Goal: Task Accomplishment & Management: Use online tool/utility

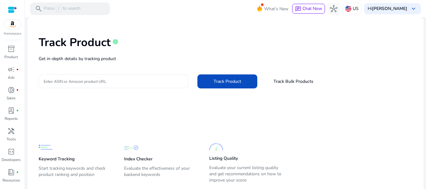
click at [109, 79] on input "Enter ASIN or Amazon product URL" at bounding box center [113, 81] width 139 height 7
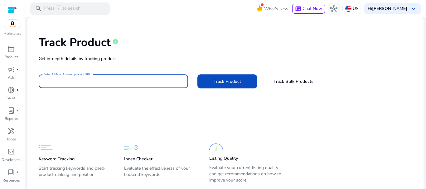
paste input "**********"
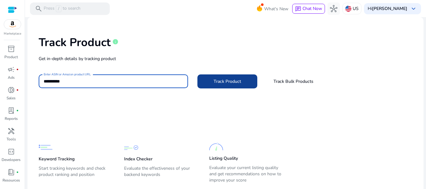
type input "**********"
click at [224, 81] on span "Track Product" at bounding box center [227, 81] width 27 height 7
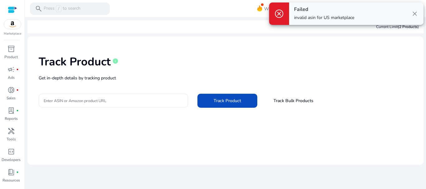
click at [417, 12] on span "close" at bounding box center [414, 13] width 7 height 7
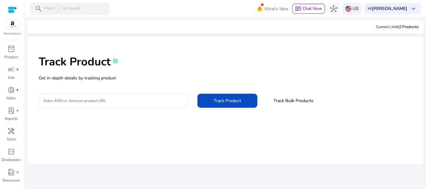
click at [359, 12] on p "US" at bounding box center [356, 8] width 6 height 11
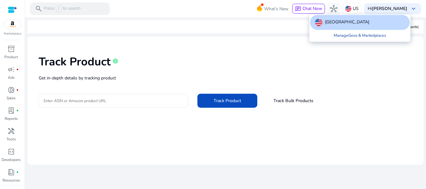
click at [344, 36] on link "Manage Geos & Marketplaces" at bounding box center [360, 35] width 62 height 11
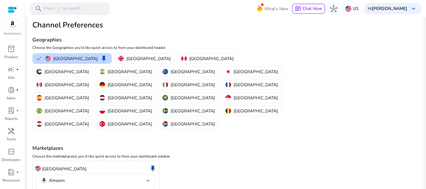
scroll to position [30, 0]
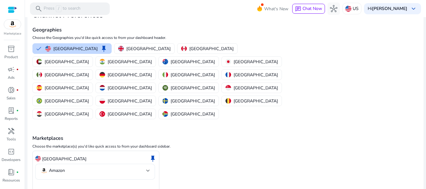
click at [103, 167] on mat-select-trigger "Amazon" at bounding box center [93, 170] width 106 height 7
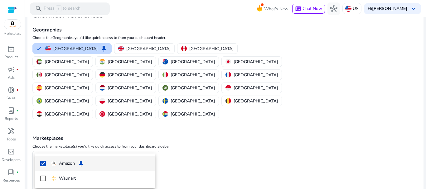
click at [209, 128] on div at bounding box center [213, 94] width 426 height 189
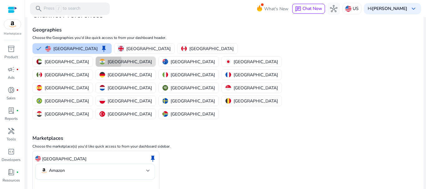
click at [156, 57] on button "[GEOGRAPHIC_DATA]" at bounding box center [126, 62] width 60 height 10
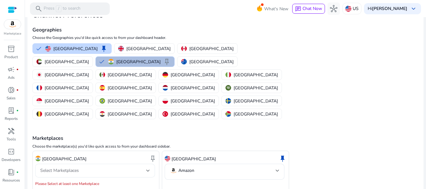
click at [72, 168] on span "Select Marketplaces" at bounding box center [59, 171] width 39 height 6
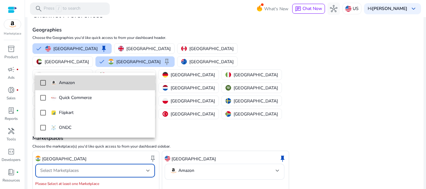
click at [41, 84] on mat-pseudo-checkbox at bounding box center [43, 83] width 6 height 6
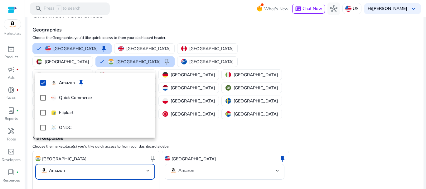
click at [190, 166] on div at bounding box center [213, 94] width 426 height 189
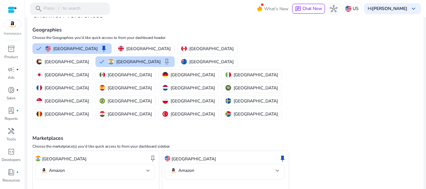
click at [354, 14] on div "US" at bounding box center [352, 9] width 19 height 12
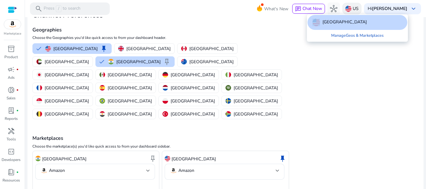
click at [354, 14] on div at bounding box center [213, 94] width 426 height 189
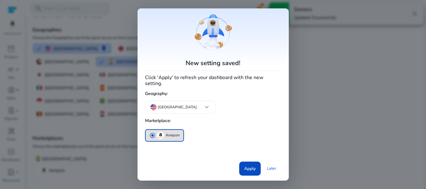
scroll to position [0, 0]
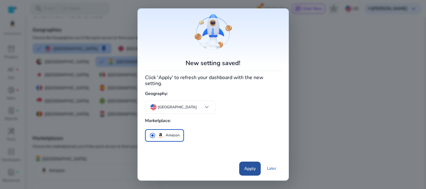
click at [248, 166] on span "Apply" at bounding box center [250, 169] width 12 height 7
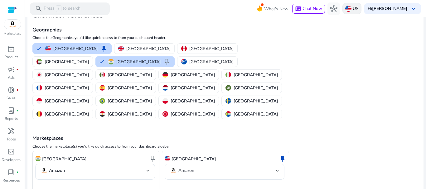
click at [352, 11] on img at bounding box center [348, 9] width 6 height 6
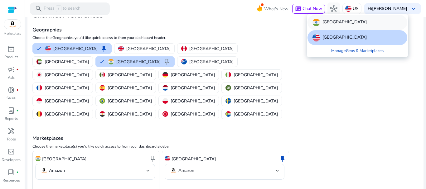
click at [336, 22] on div "[GEOGRAPHIC_DATA]" at bounding box center [358, 22] width 100 height 15
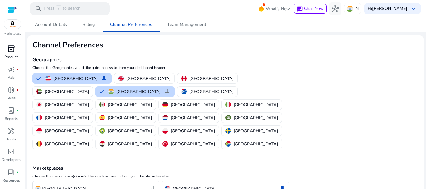
click at [8, 49] on span "inventory_2" at bounding box center [10, 48] width 7 height 7
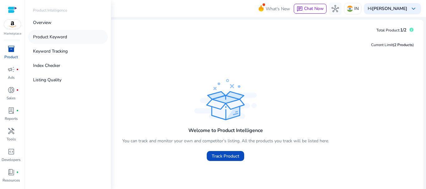
click at [58, 39] on p "Product Keyword" at bounding box center [50, 37] width 34 height 7
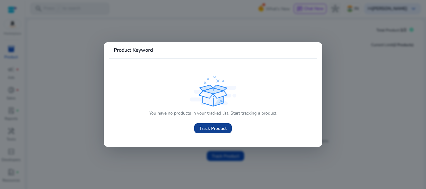
click at [216, 130] on span "Track Product" at bounding box center [212, 128] width 27 height 7
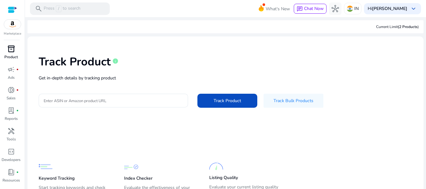
click at [116, 85] on div "Track Product info Get in-depth details by tracking product Enter ASIN or Amazo…" at bounding box center [225, 80] width 386 height 79
click at [118, 96] on div at bounding box center [113, 101] width 139 height 14
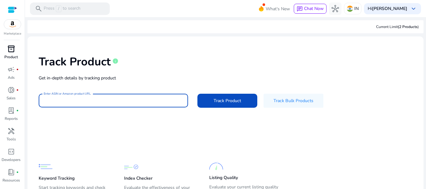
paste input "**********"
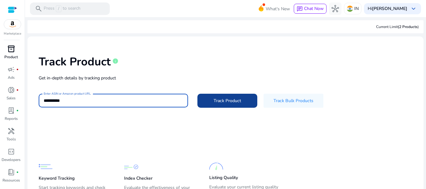
type input "**********"
click at [230, 102] on span "Track Product" at bounding box center [227, 101] width 27 height 7
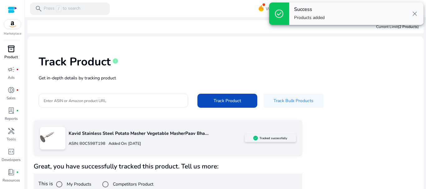
click at [414, 15] on span "close" at bounding box center [414, 13] width 7 height 7
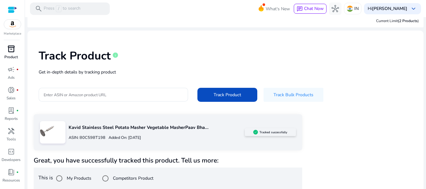
scroll to position [11, 0]
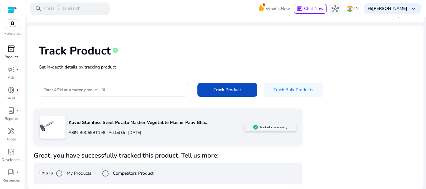
click at [123, 169] on div "Competitors Product" at bounding box center [126, 174] width 54 height 12
click at [122, 173] on label "Competitors Product" at bounding box center [133, 173] width 42 height 7
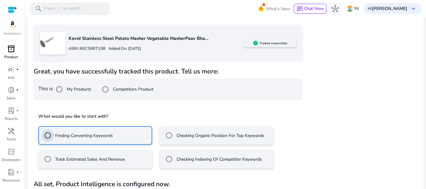
scroll to position [112, 0]
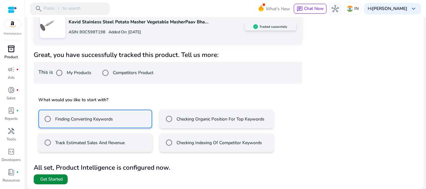
click at [56, 178] on span "Get Started" at bounding box center [51, 180] width 22 height 6
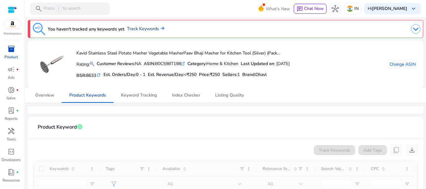
drag, startPoint x: 154, startPoint y: 31, endPoint x: 142, endPoint y: 26, distance: 13.3
click at [142, 26] on link "Track Keywords" at bounding box center [145, 29] width 37 height 7
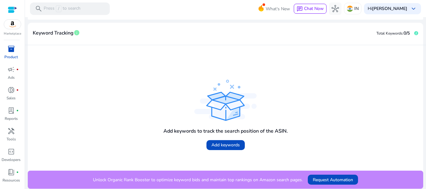
scroll to position [27, 0]
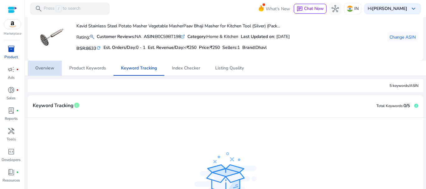
click at [50, 66] on span "Overview" at bounding box center [44, 68] width 19 height 4
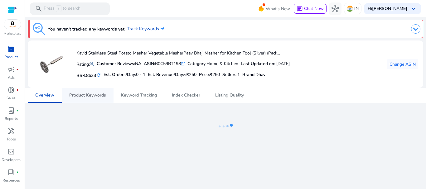
click at [88, 94] on span "Product Keywords" at bounding box center [87, 95] width 37 height 4
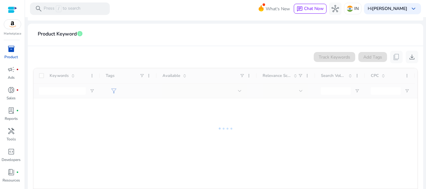
scroll to position [117, 0]
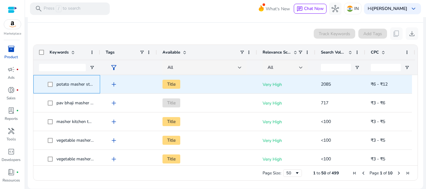
click at [66, 84] on span "potato masher stainless steel" at bounding box center [84, 84] width 57 height 6
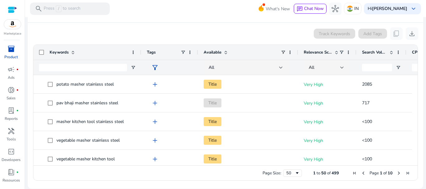
drag, startPoint x: 100, startPoint y: 53, endPoint x: 141, endPoint y: 56, distance: 41.3
click at [141, 56] on div at bounding box center [141, 52] width 2 height 15
drag, startPoint x: 141, startPoint y: 52, endPoint x: 168, endPoint y: 55, distance: 27.0
click at [142, 55] on div at bounding box center [141, 52] width 2 height 15
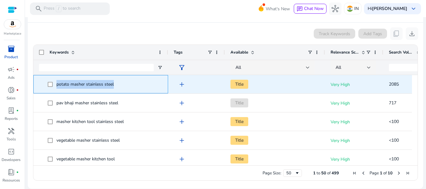
drag, startPoint x: 56, startPoint y: 83, endPoint x: 116, endPoint y: 86, distance: 60.3
click at [116, 86] on span "potato masher stainless steel" at bounding box center [105, 84] width 115 height 13
copy span "potato masher stainless steel"
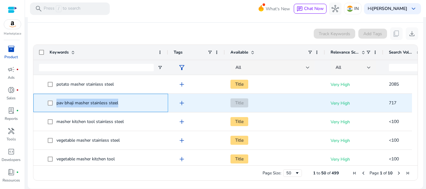
drag, startPoint x: 55, startPoint y: 102, endPoint x: 118, endPoint y: 107, distance: 63.2
click at [118, 107] on span "pav bhaji masher stainless steel" at bounding box center [105, 103] width 115 height 13
copy span "pav bhaji masher stainless steel"
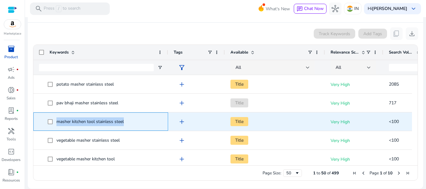
drag, startPoint x: 55, startPoint y: 120, endPoint x: 124, endPoint y: 121, distance: 69.0
click at [124, 121] on span "masher kitchen tool stainless steel" at bounding box center [105, 121] width 115 height 13
copy span "masher kitchen tool stainless steel"
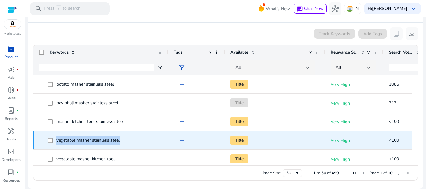
drag, startPoint x: 55, startPoint y: 140, endPoint x: 138, endPoint y: 143, distance: 83.0
click at [138, 143] on span "vegetable masher stainless steel" at bounding box center [105, 140] width 115 height 13
copy span "vegetable masher stainless steel"
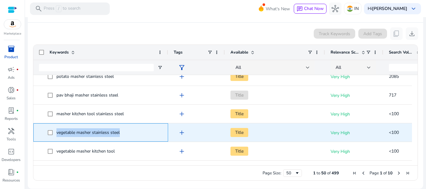
scroll to position [0, 0]
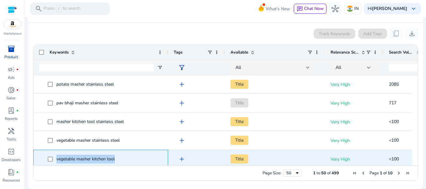
drag, startPoint x: 56, startPoint y: 160, endPoint x: 116, endPoint y: 163, distance: 60.9
click at [116, 163] on span "vegetable masher kitchen tool" at bounding box center [105, 159] width 115 height 13
copy span "vegetable masher kitchen tool"
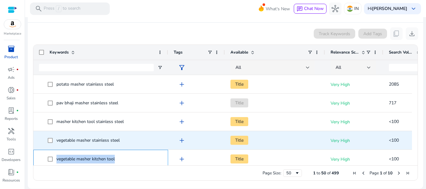
scroll to position [73, 0]
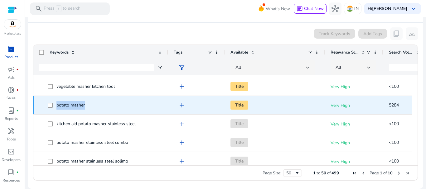
drag, startPoint x: 57, startPoint y: 105, endPoint x: 87, endPoint y: 106, distance: 30.0
click at [87, 106] on span "potato masher" at bounding box center [105, 105] width 115 height 13
copy span "potato masher"
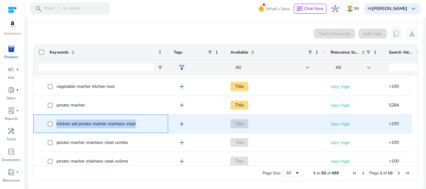
drag, startPoint x: 55, startPoint y: 122, endPoint x: 137, endPoint y: 122, distance: 82.1
click at [137, 122] on span "kitchen aid potato masher stainless steel" at bounding box center [105, 124] width 115 height 13
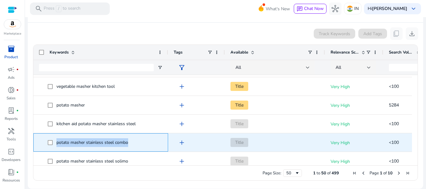
drag, startPoint x: 56, startPoint y: 142, endPoint x: 130, endPoint y: 143, distance: 74.0
click at [130, 143] on span "potato masher stainless steel combo" at bounding box center [105, 142] width 115 height 13
copy span "potato masher stainless steel combo"
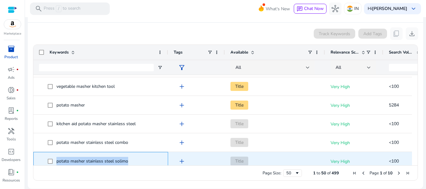
drag, startPoint x: 56, startPoint y: 160, endPoint x: 133, endPoint y: 162, distance: 76.8
click at [133, 162] on span "potato masher stainless steel solimo" at bounding box center [105, 161] width 115 height 13
copy span "potato masher stainless steel solimo"
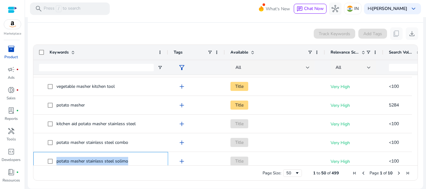
scroll to position [146, 0]
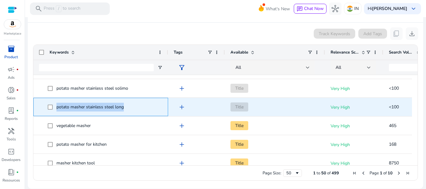
drag, startPoint x: 53, startPoint y: 105, endPoint x: 129, endPoint y: 109, distance: 75.9
click at [129, 109] on span "potato masher stainless steel long" at bounding box center [105, 107] width 115 height 13
copy span "potato masher stainless steel long"
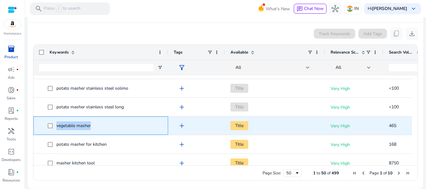
drag, startPoint x: 56, startPoint y: 126, endPoint x: 105, endPoint y: 131, distance: 49.2
click at [105, 131] on span "vegetable masher" at bounding box center [105, 125] width 115 height 13
copy span "vegetable masher"
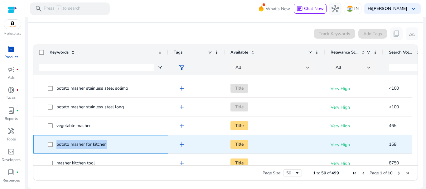
drag, startPoint x: 55, startPoint y: 143, endPoint x: 114, endPoint y: 147, distance: 58.4
click at [114, 147] on span "potato masher for kitchen" at bounding box center [105, 144] width 115 height 13
click at [110, 154] on div "potato masher for kitchen" at bounding box center [100, 144] width 135 height 18
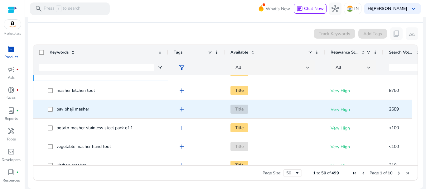
scroll to position [218, 0]
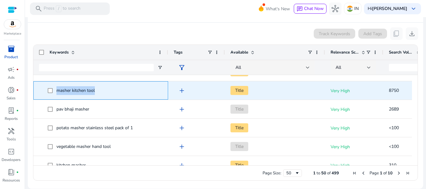
drag, startPoint x: 55, startPoint y: 90, endPoint x: 105, endPoint y: 93, distance: 50.3
click at [105, 93] on span "masher kitchen tool" at bounding box center [105, 90] width 115 height 13
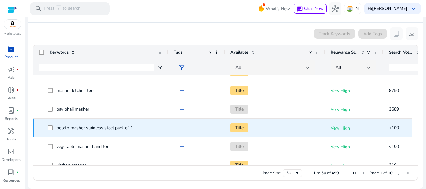
drag, startPoint x: 76, startPoint y: 126, endPoint x: 58, endPoint y: 112, distance: 23.0
click at [73, 126] on span "potato masher stainless steel pack of 1" at bounding box center [94, 128] width 76 height 6
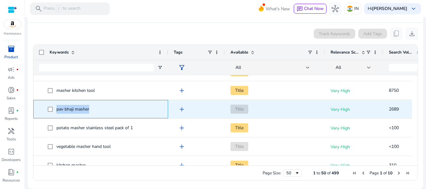
drag, startPoint x: 55, startPoint y: 110, endPoint x: 97, endPoint y: 113, distance: 42.8
click at [97, 113] on span "pav bhaji masher" at bounding box center [105, 109] width 115 height 13
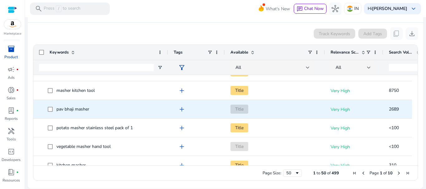
scroll to position [0, 0]
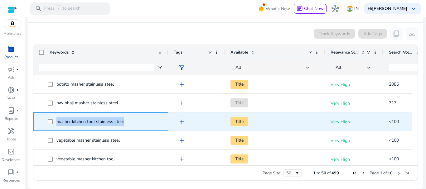
drag, startPoint x: 57, startPoint y: 121, endPoint x: 124, endPoint y: 124, distance: 66.8
click at [124, 124] on span "masher kitchen tool stainless steel" at bounding box center [105, 121] width 115 height 13
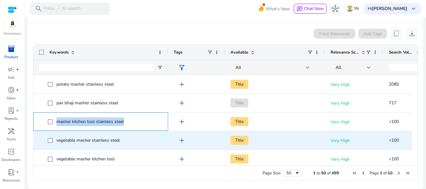
scroll to position [73, 0]
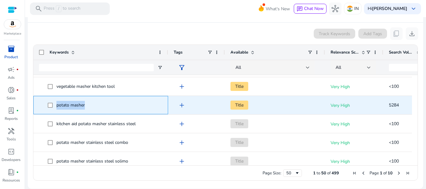
drag, startPoint x: 53, startPoint y: 107, endPoint x: 104, endPoint y: 111, distance: 51.3
click at [104, 111] on span "potato masher" at bounding box center [105, 105] width 115 height 13
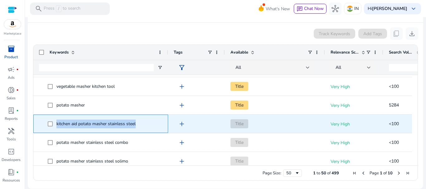
drag, startPoint x: 56, startPoint y: 120, endPoint x: 153, endPoint y: 124, distance: 97.4
click at [153, 124] on span "kitchen aid potato masher stainless steel" at bounding box center [105, 124] width 115 height 13
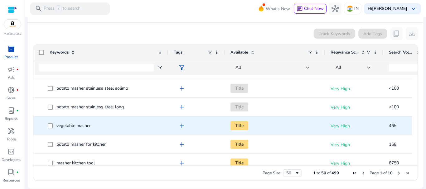
scroll to position [218, 0]
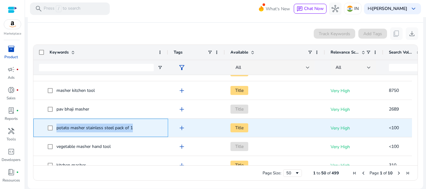
drag, startPoint x: 53, startPoint y: 127, endPoint x: 135, endPoint y: 133, distance: 82.0
click at [135, 133] on span "potato masher stainless steel pack of 1" at bounding box center [105, 128] width 115 height 13
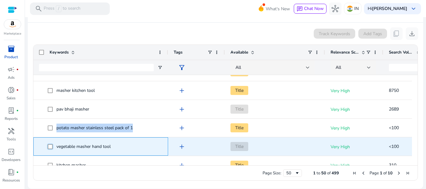
click at [119, 148] on span "vegetable masher hand tool" at bounding box center [105, 146] width 115 height 13
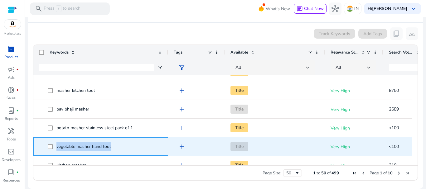
drag, startPoint x: 56, startPoint y: 149, endPoint x: 128, endPoint y: 151, distance: 72.1
click at [128, 151] on span "vegetable masher hand tool" at bounding box center [105, 146] width 115 height 13
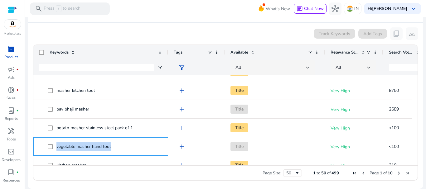
scroll to position [291, 0]
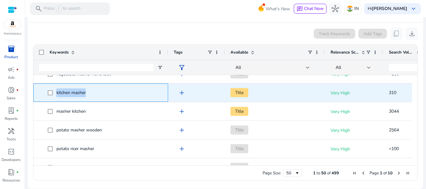
drag, startPoint x: 54, startPoint y: 93, endPoint x: 94, endPoint y: 100, distance: 40.9
click at [94, 100] on div "kitchen masher" at bounding box center [101, 93] width 124 height 18
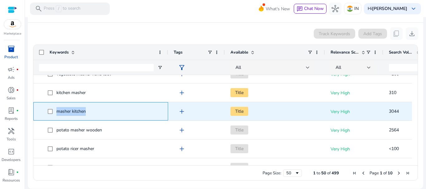
drag, startPoint x: 57, startPoint y: 110, endPoint x: 96, endPoint y: 113, distance: 39.4
click at [96, 113] on span "masher kitchen" at bounding box center [105, 111] width 115 height 13
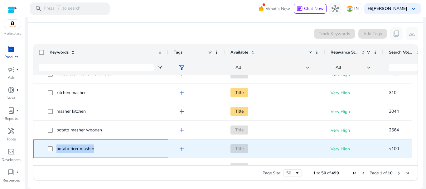
drag, startPoint x: 55, startPoint y: 149, endPoint x: 99, endPoint y: 150, distance: 44.3
click at [99, 150] on span "potato ricer masher" at bounding box center [105, 149] width 115 height 13
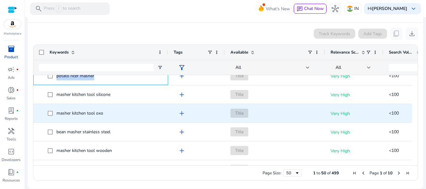
scroll to position [364, 0]
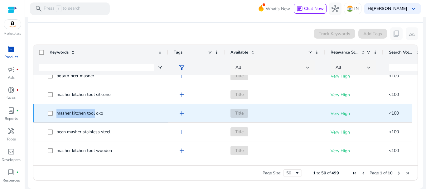
drag, startPoint x: 56, startPoint y: 113, endPoint x: 95, endPoint y: 116, distance: 39.8
click at [95, 116] on span "masher kitchen tool oxo" at bounding box center [105, 113] width 115 height 13
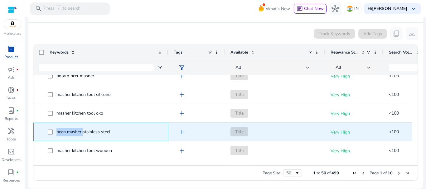
drag, startPoint x: 55, startPoint y: 132, endPoint x: 84, endPoint y: 134, distance: 28.5
click at [84, 134] on span "bean masher stainless steel" at bounding box center [105, 132] width 115 height 13
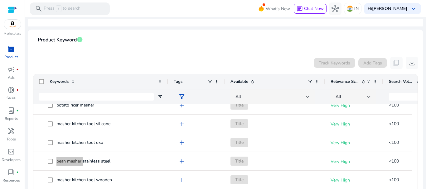
scroll to position [0, 0]
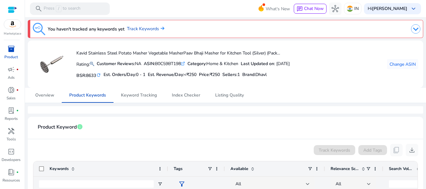
click at [13, 47] on span "inventory_2" at bounding box center [10, 48] width 7 height 7
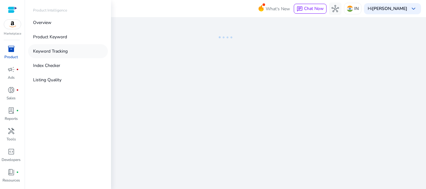
click at [47, 50] on p "Keyword Tracking" at bounding box center [50, 51] width 35 height 7
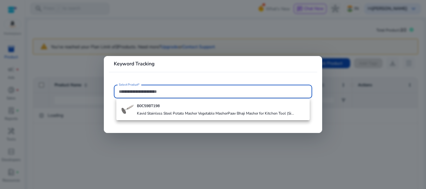
click at [188, 93] on input "Select Product*" at bounding box center [213, 91] width 188 height 7
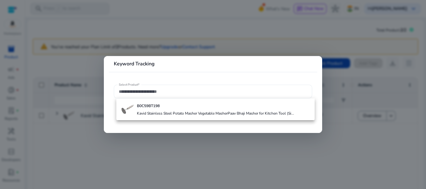
click at [161, 92] on input "Select Product*" at bounding box center [213, 91] width 188 height 7
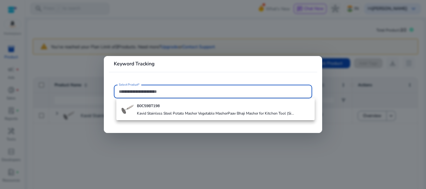
paste input "**********"
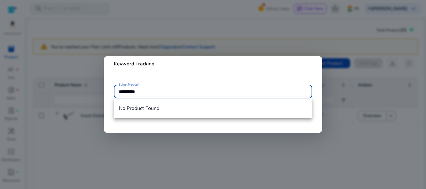
type input "**********"
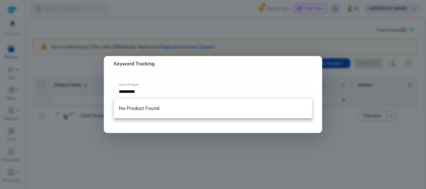
click at [301, 70] on mat-card-header "Keyword Tracking" at bounding box center [213, 66] width 208 height 11
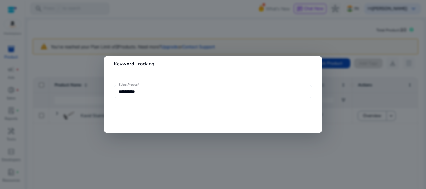
click at [322, 58] on div at bounding box center [213, 94] width 426 height 189
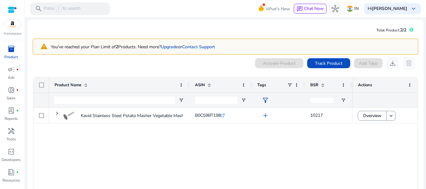
click at [9, 46] on span "inventory_2" at bounding box center [10, 48] width 7 height 7
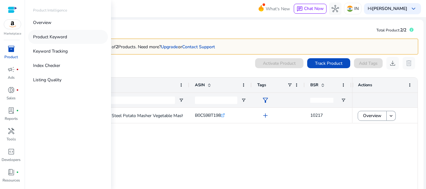
click at [56, 36] on p "Product Keyword" at bounding box center [50, 37] width 34 height 7
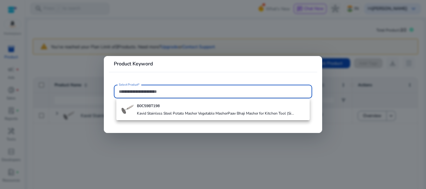
click at [388, 79] on div at bounding box center [213, 94] width 426 height 189
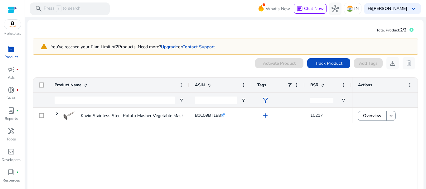
click at [12, 50] on span "inventory_2" at bounding box center [10, 48] width 7 height 7
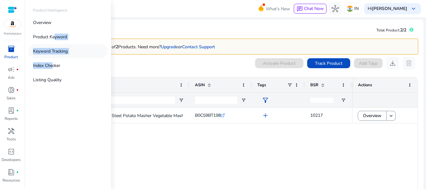
drag, startPoint x: 51, startPoint y: 34, endPoint x: 52, endPoint y: 57, distance: 23.7
click at [52, 57] on div "Overview Product Keyword Keyword Tracking Index Checker Listing Quality" at bounding box center [68, 51] width 80 height 71
click at [60, 51] on p "Keyword Tracking" at bounding box center [50, 51] width 35 height 7
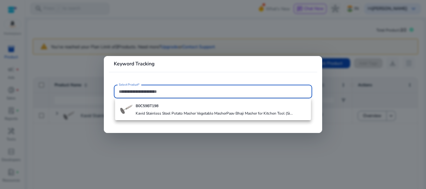
click at [259, 46] on div at bounding box center [213, 94] width 426 height 189
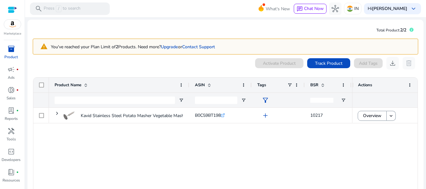
click at [3, 56] on link "inventory_2 Product" at bounding box center [11, 54] width 22 height 21
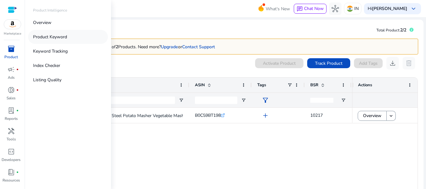
click at [62, 37] on p "Product Keyword" at bounding box center [50, 37] width 34 height 7
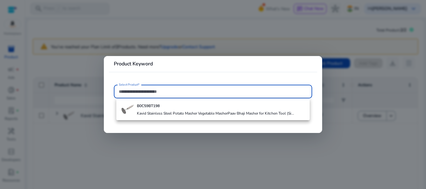
click at [180, 17] on div at bounding box center [213, 94] width 426 height 189
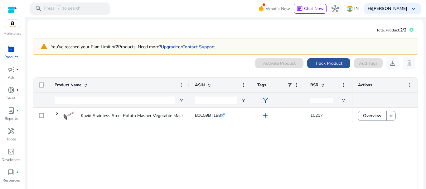
click at [331, 66] on span "Track Product" at bounding box center [328, 63] width 27 height 7
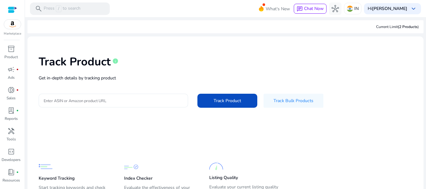
click at [103, 94] on div at bounding box center [113, 101] width 139 height 14
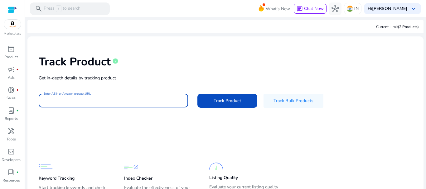
click at [111, 100] on input "Enter ASIN or Amazon product URL" at bounding box center [113, 100] width 139 height 7
paste input "**********"
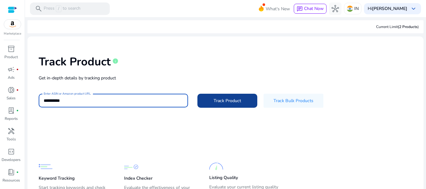
type input "**********"
click at [230, 105] on span at bounding box center [227, 100] width 60 height 15
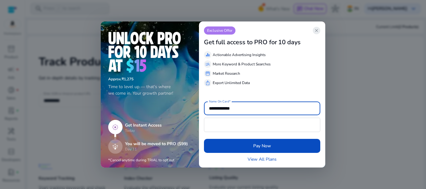
click at [316, 31] on span "close" at bounding box center [316, 30] width 5 height 5
